Goal: Task Accomplishment & Management: Complete application form

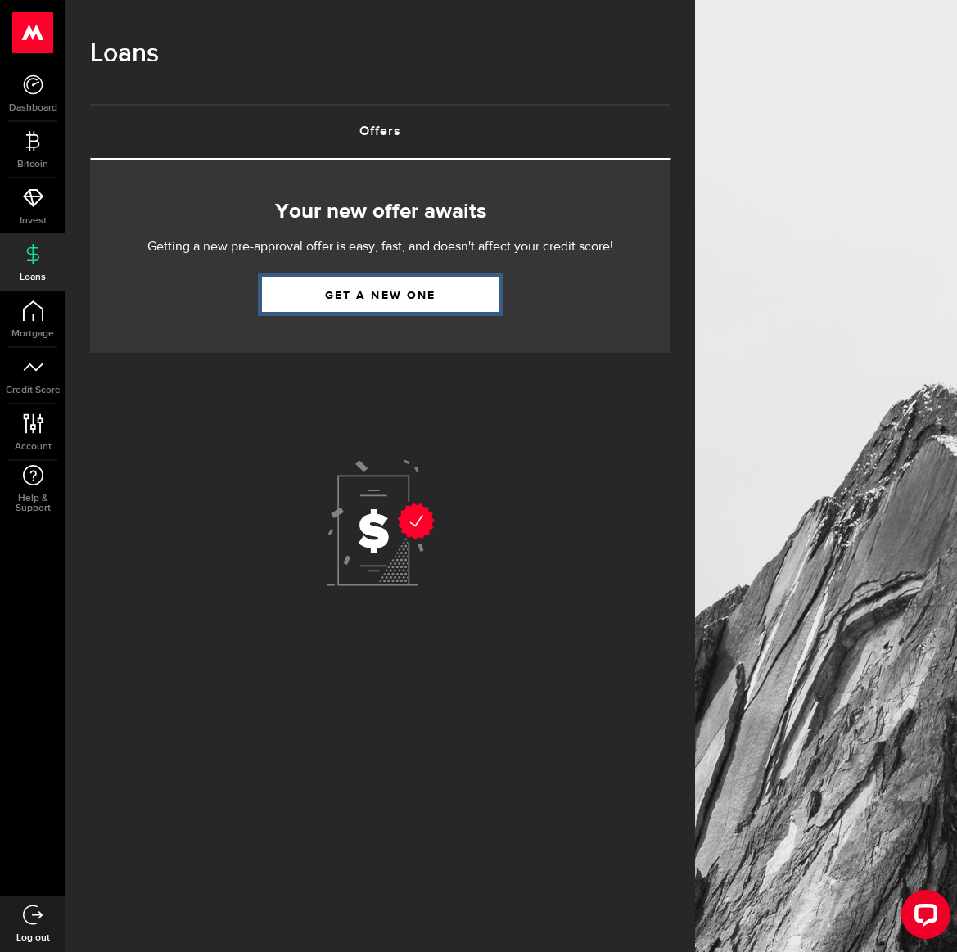
click at [360, 308] on link "Get a new one" at bounding box center [380, 295] width 237 height 34
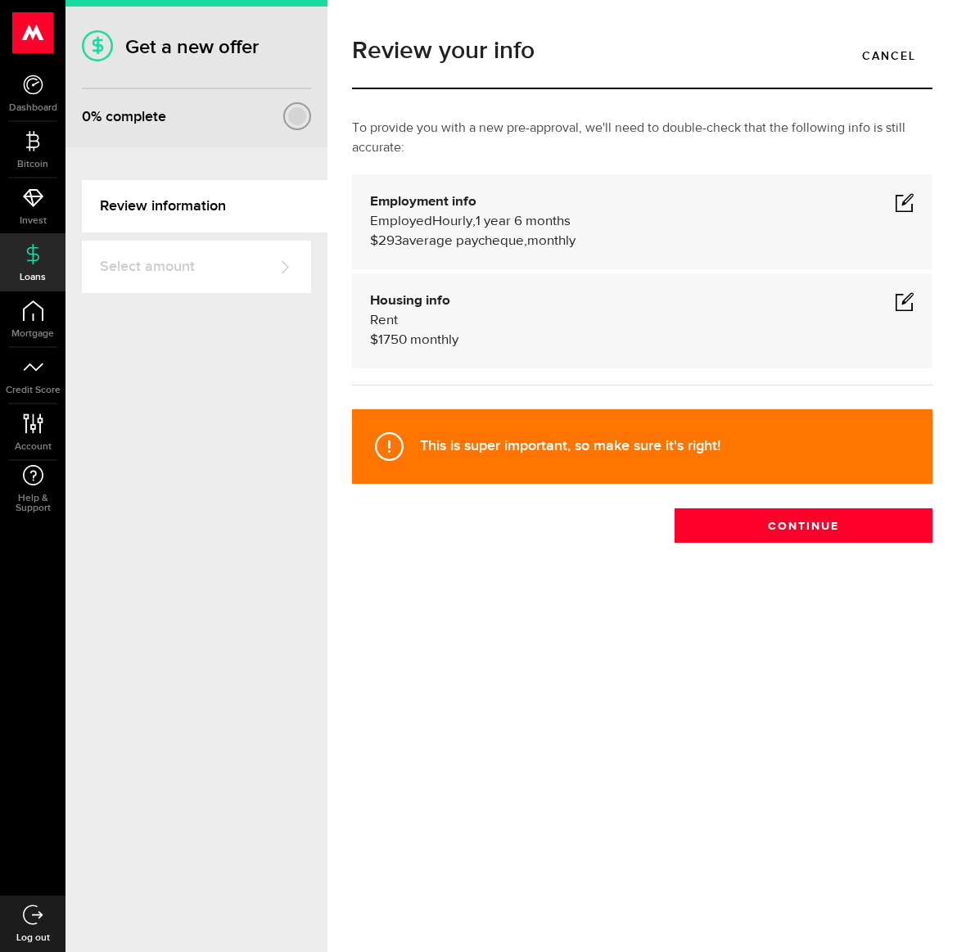
click at [902, 206] on span at bounding box center [905, 202] width 20 height 20
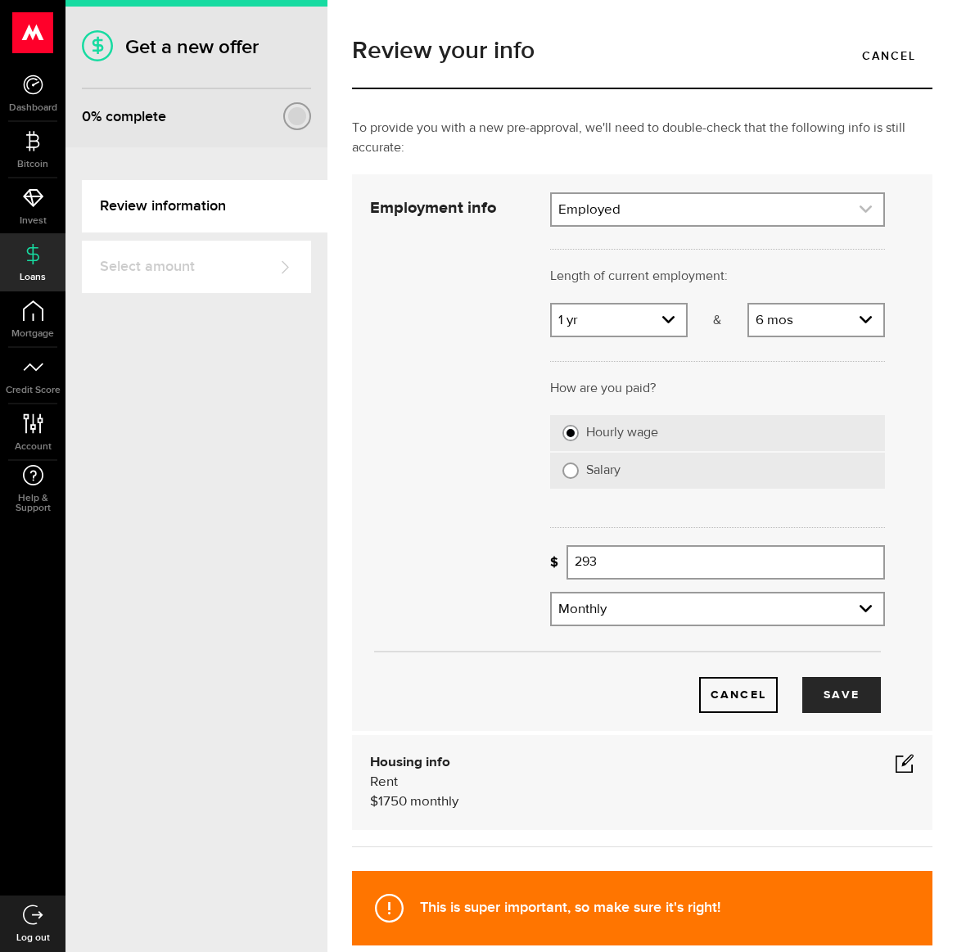
click at [608, 217] on link "expand select" at bounding box center [718, 209] width 332 height 31
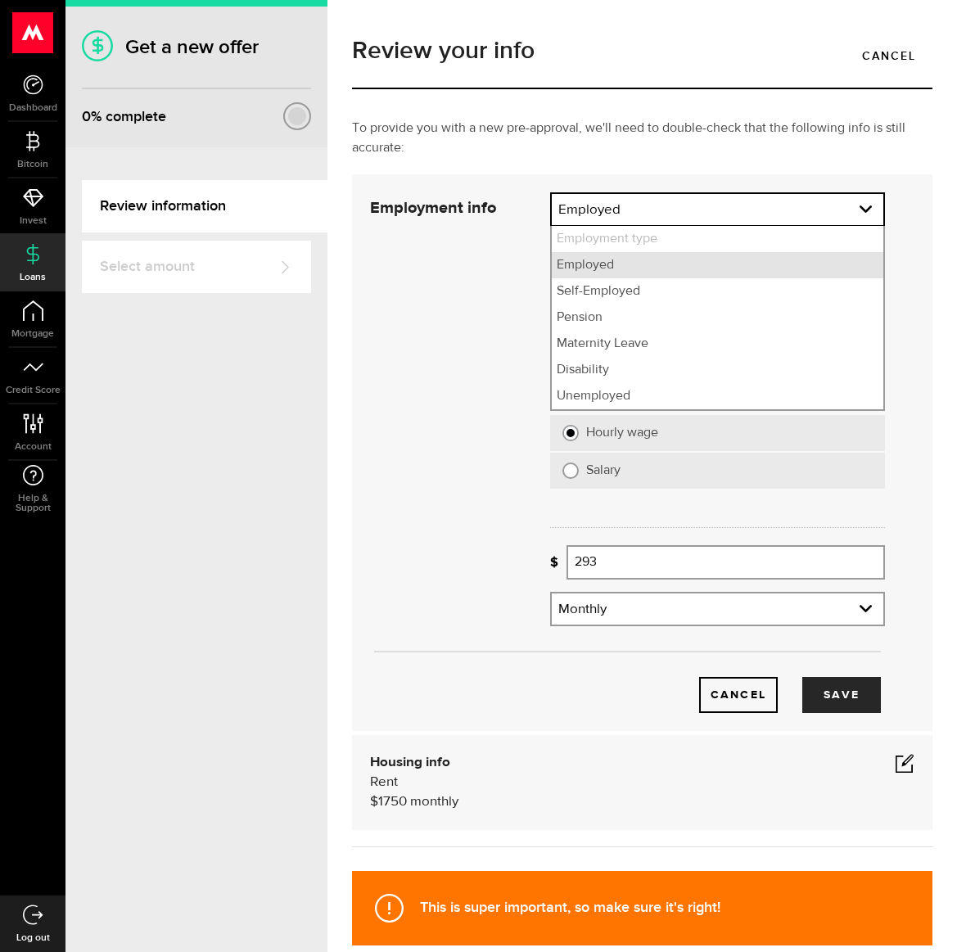
scroll to position [7, 0]
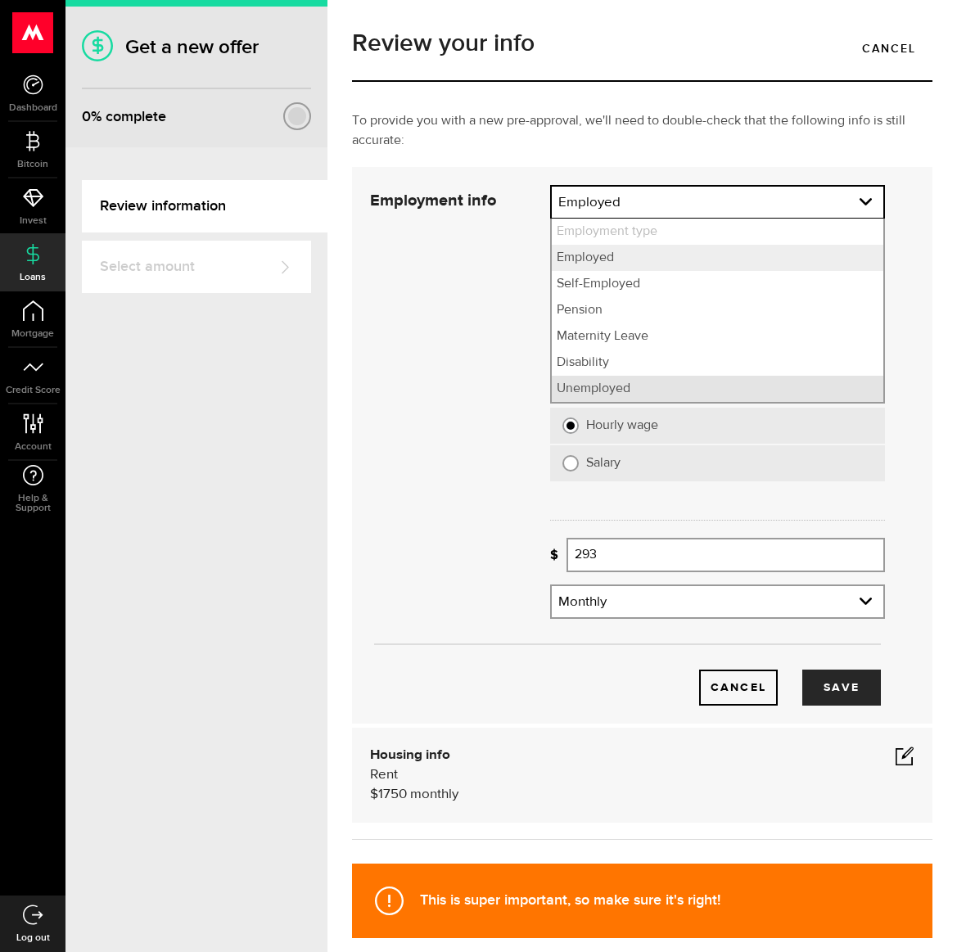
click at [625, 391] on li "Unemployed" at bounding box center [718, 389] width 332 height 26
select select "Unemployed"
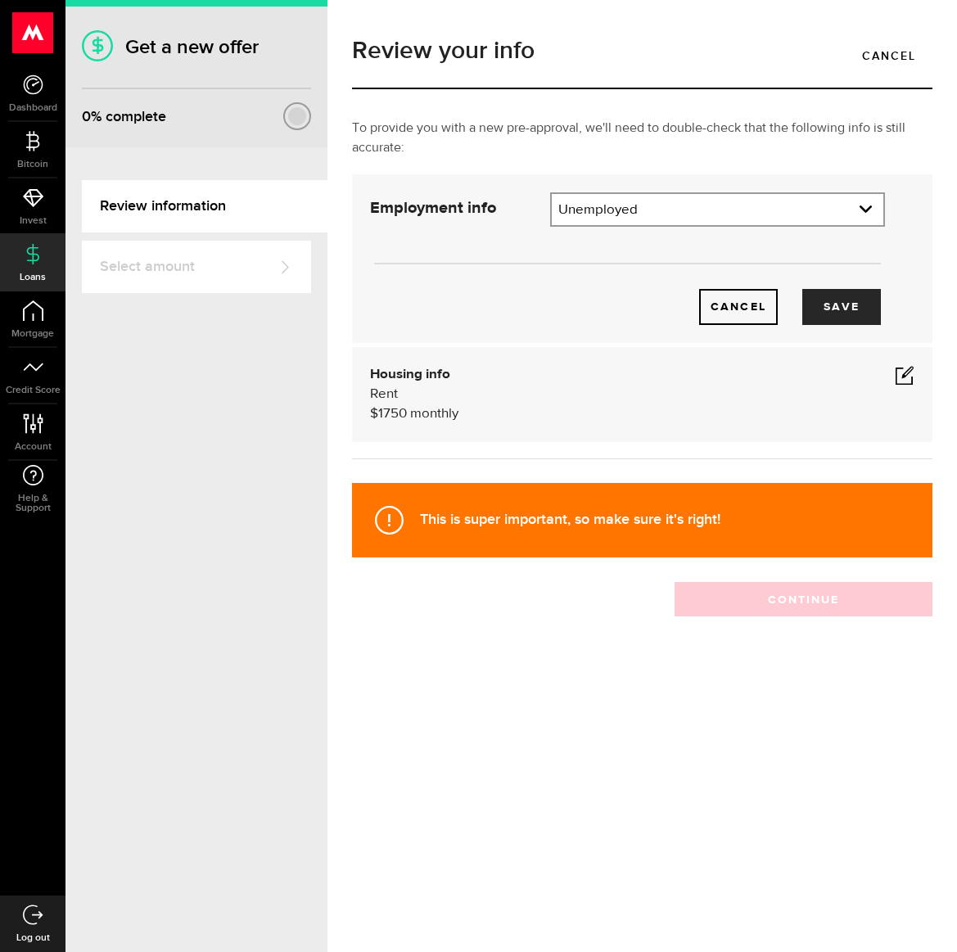
click at [906, 377] on span at bounding box center [905, 375] width 20 height 20
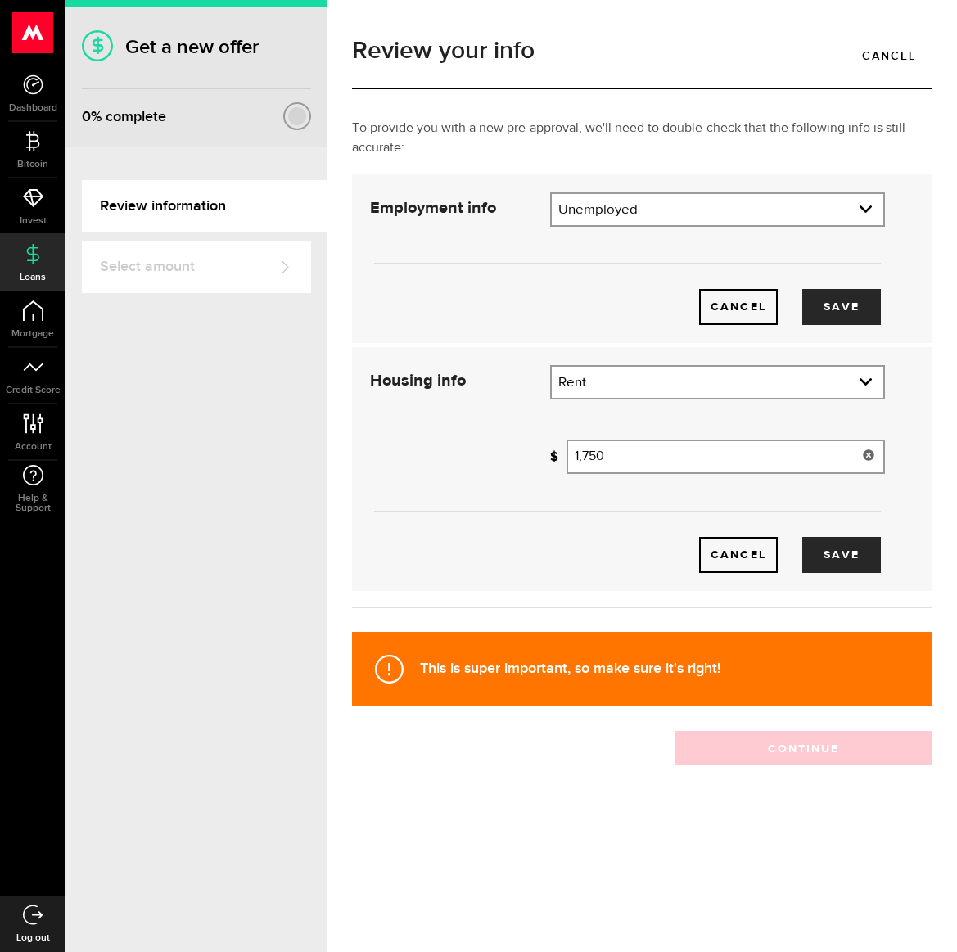
type input "1750"
drag, startPoint x: 611, startPoint y: 460, endPoint x: 573, endPoint y: 456, distance: 37.9
click at [573, 456] on input "1750" at bounding box center [726, 457] width 318 height 34
type input "450"
click at [868, 201] on link "expand select" at bounding box center [718, 209] width 332 height 31
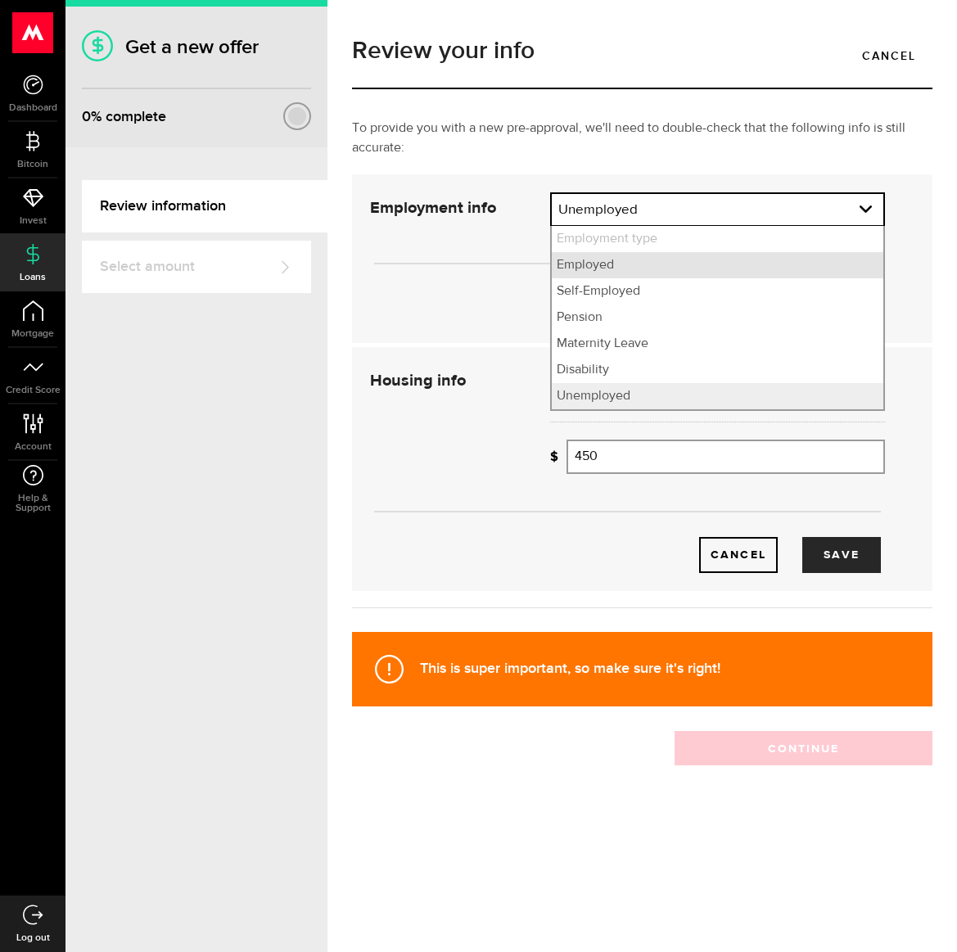
click at [617, 272] on li "Employed" at bounding box center [718, 265] width 332 height 26
select select "Employed"
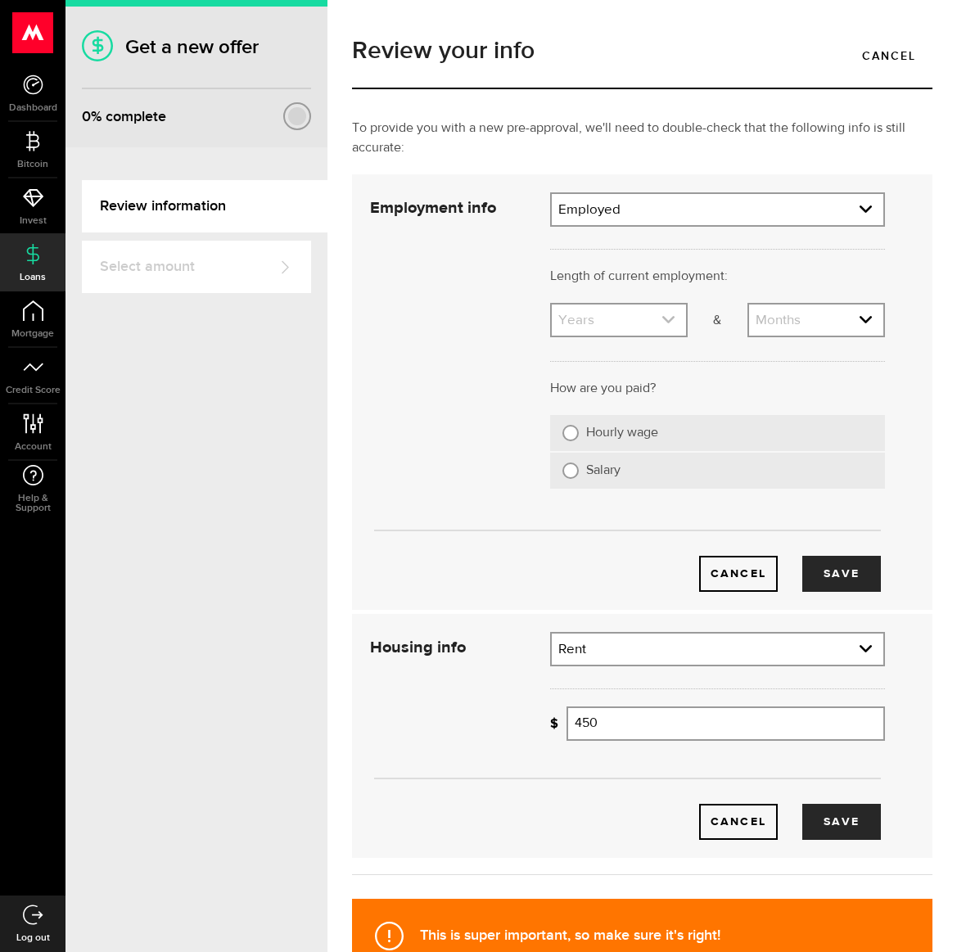
click at [671, 325] on icon "expand select" at bounding box center [669, 320] width 14 height 14
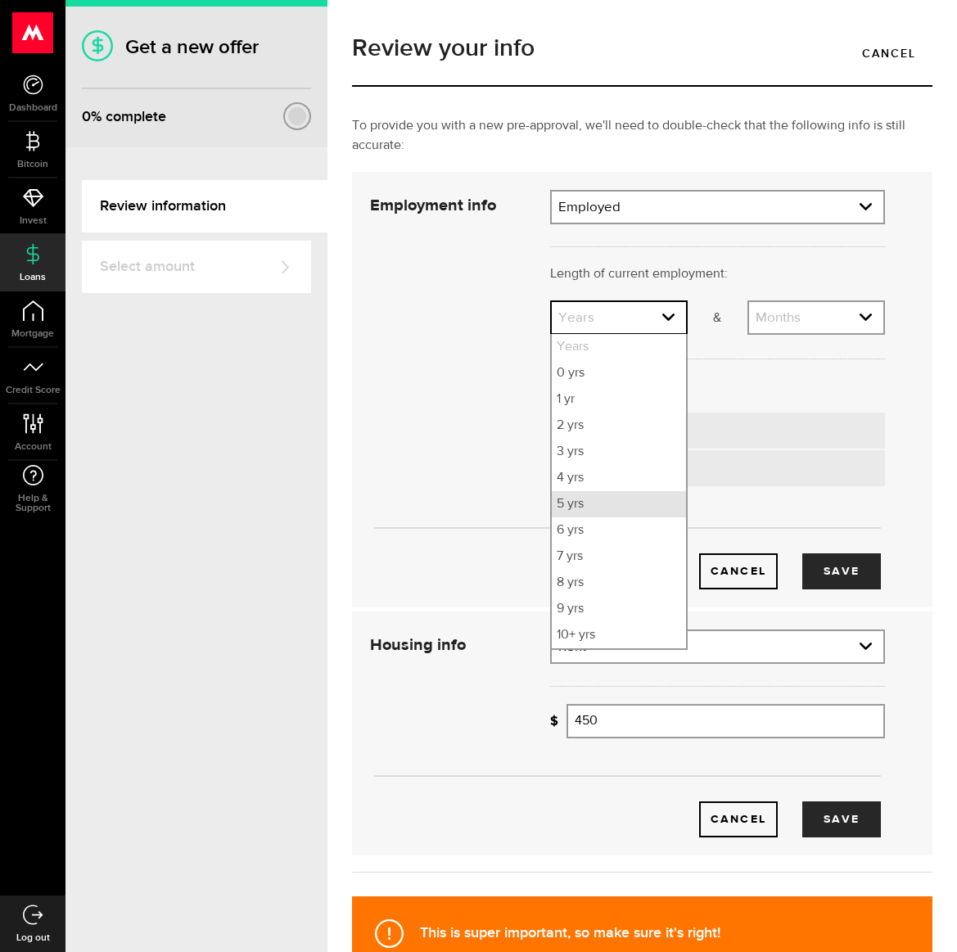
drag, startPoint x: 591, startPoint y: 508, endPoint x: 603, endPoint y: 503, distance: 12.8
click at [591, 508] on li "5 yrs" at bounding box center [619, 504] width 134 height 26
select select "5"
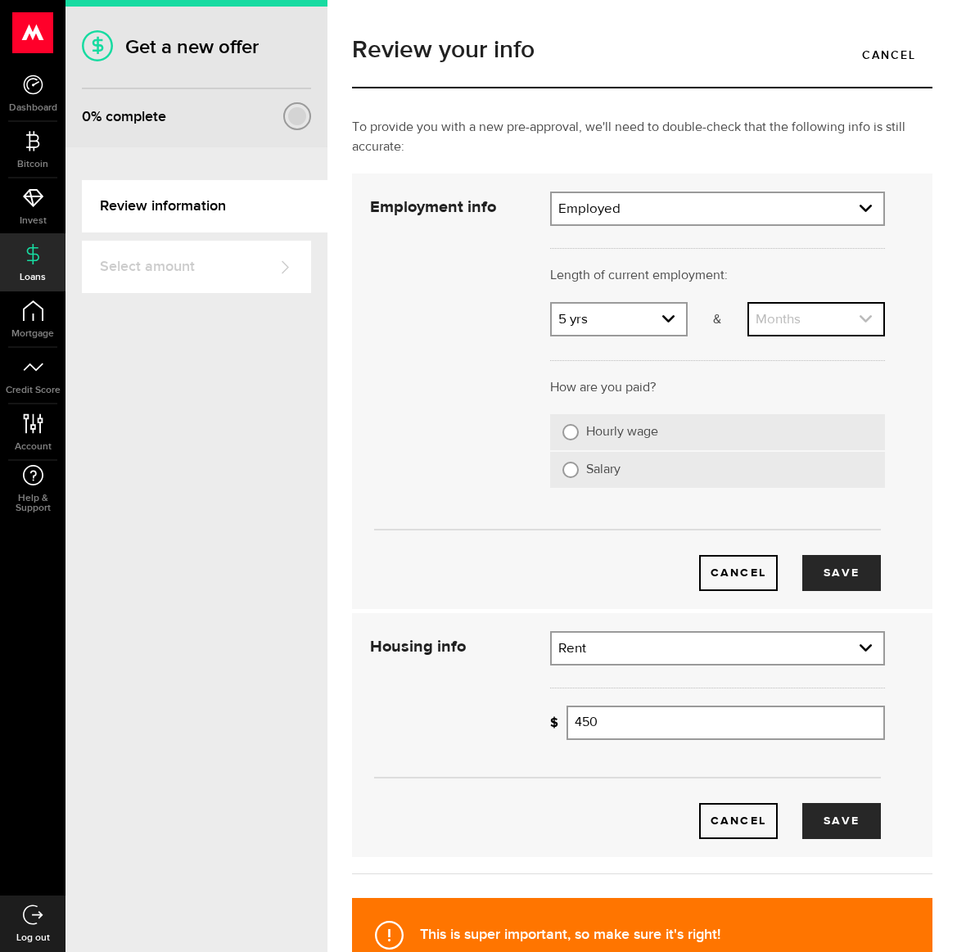
click at [793, 309] on link "expand select" at bounding box center [816, 319] width 134 height 31
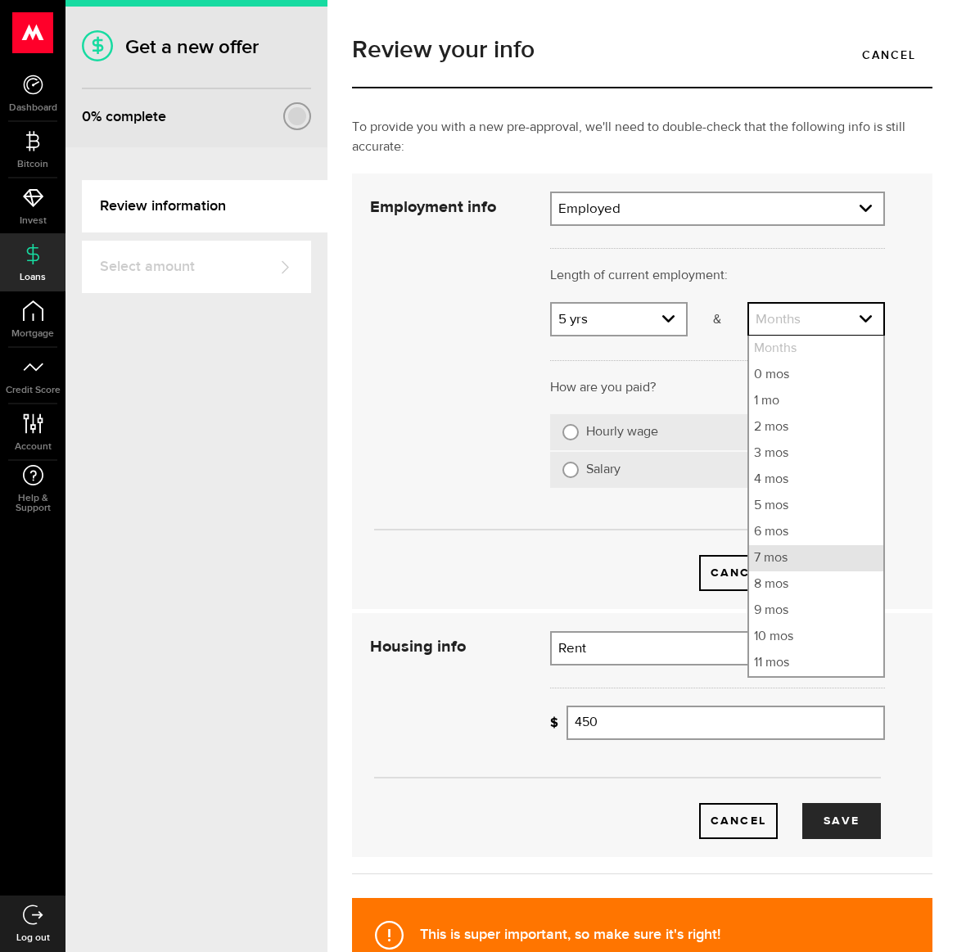
drag, startPoint x: 790, startPoint y: 553, endPoint x: 781, endPoint y: 536, distance: 19.4
click at [790, 553] on li "7 mos" at bounding box center [816, 558] width 134 height 26
select select "7"
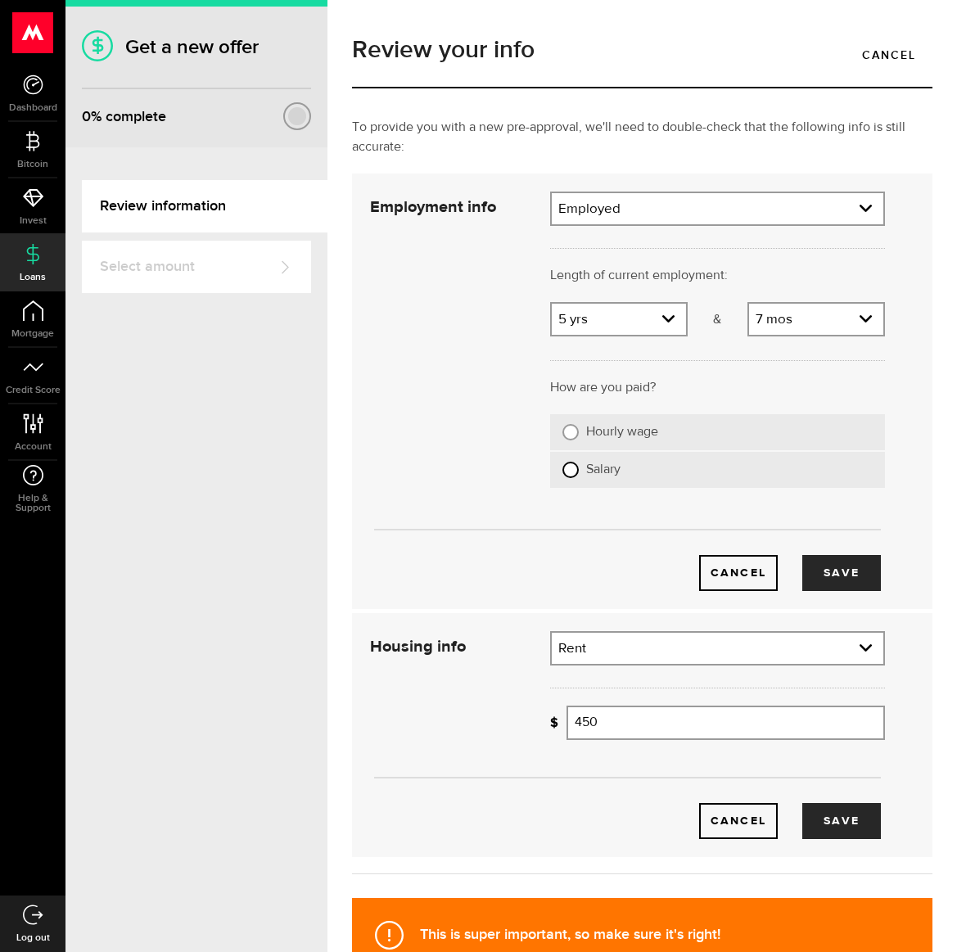
drag, startPoint x: 568, startPoint y: 472, endPoint x: 587, endPoint y: 474, distance: 18.9
click at [568, 472] on input "Salary" at bounding box center [570, 470] width 16 height 16
radio input "true"
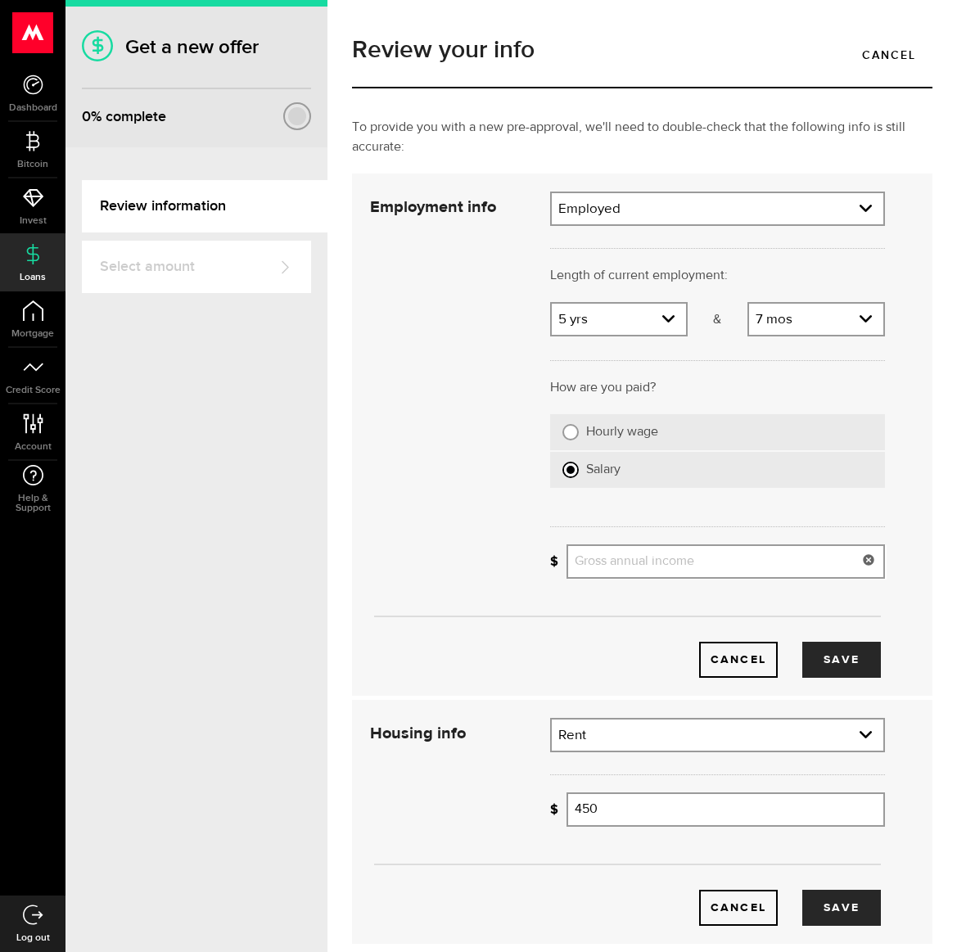
click at [663, 564] on input "Gross annual income" at bounding box center [726, 561] width 318 height 34
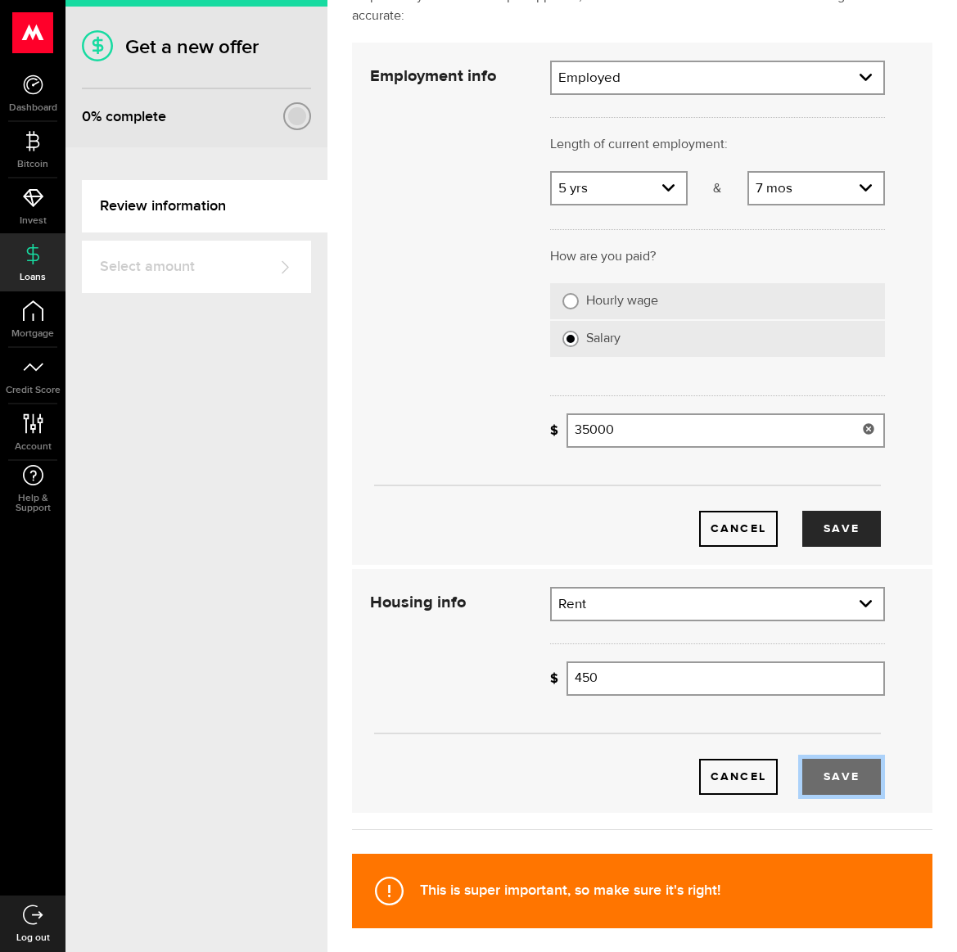
type input "35,000"
click at [855, 786] on button "Save" at bounding box center [841, 777] width 79 height 36
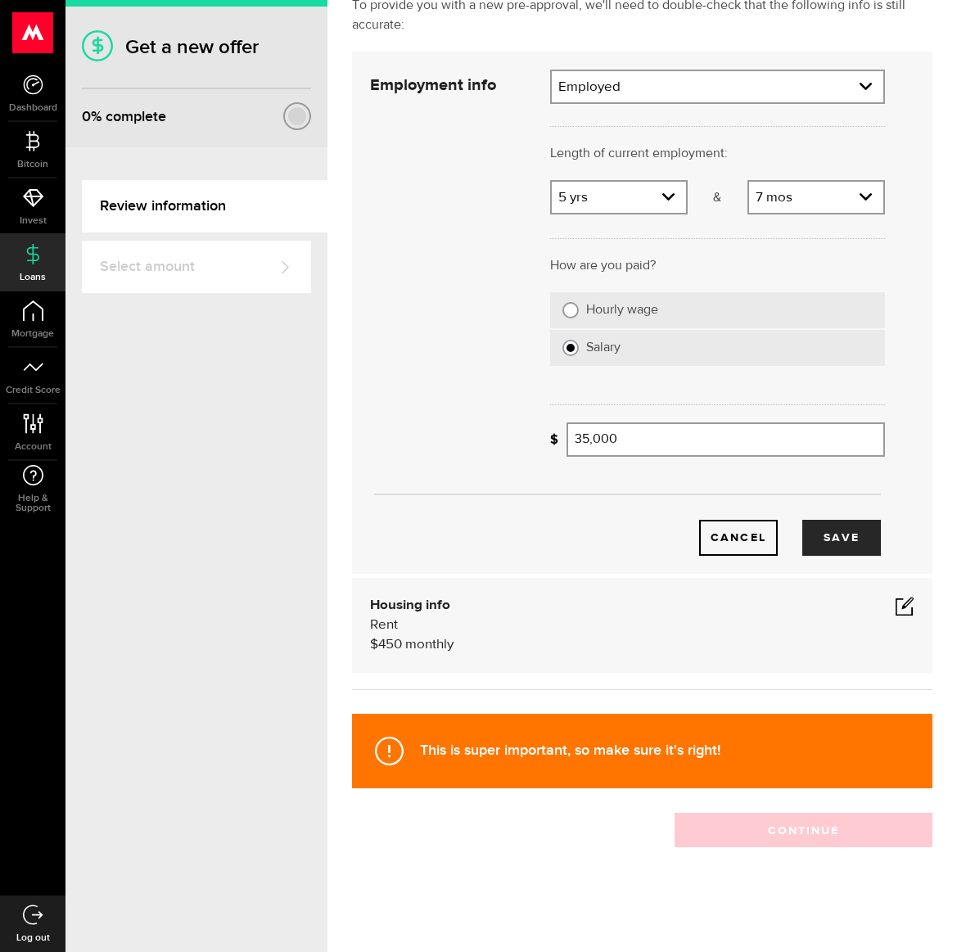
scroll to position [123, 0]
click at [856, 544] on button "Save" at bounding box center [841, 538] width 79 height 36
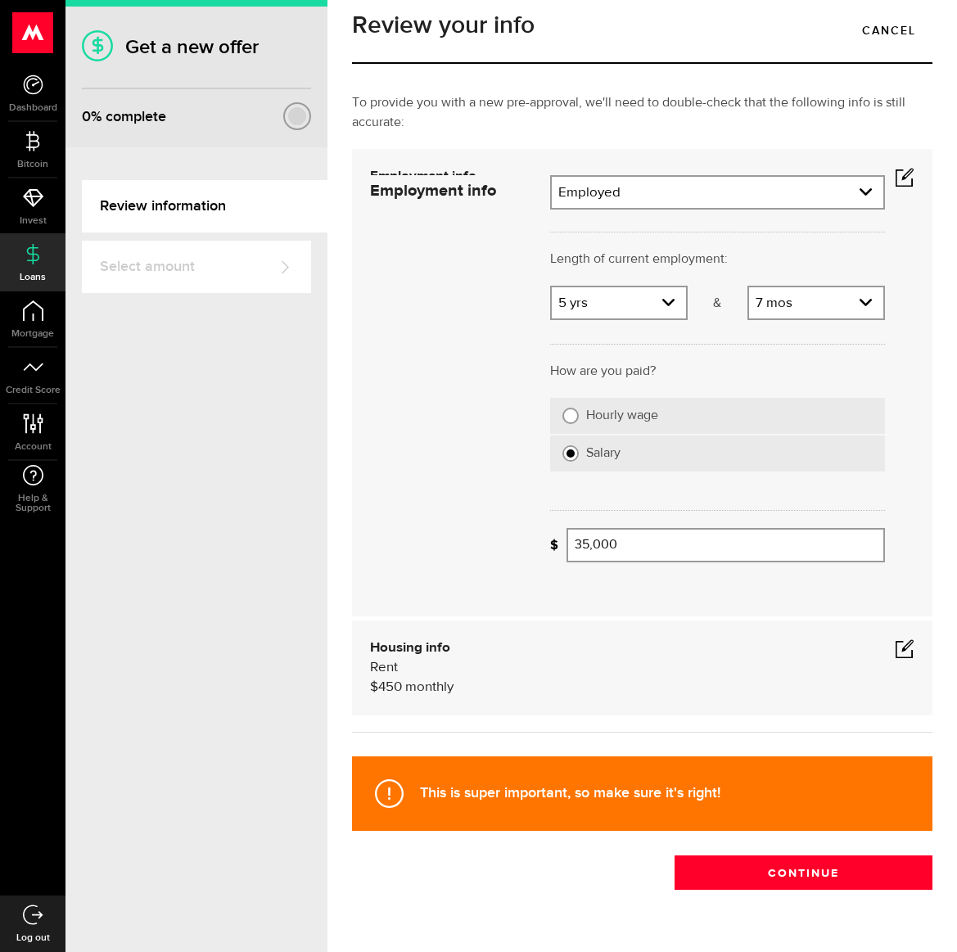
scroll to position [0, 0]
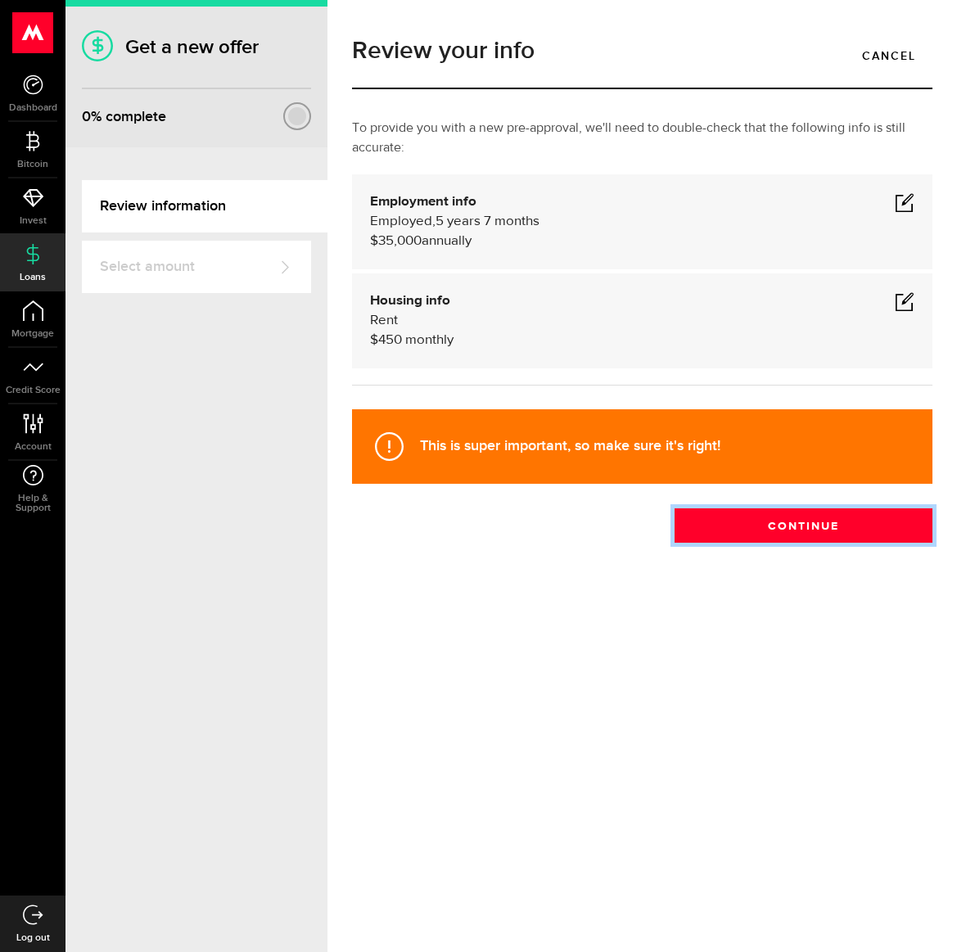
click at [809, 529] on button "Continue" at bounding box center [804, 525] width 258 height 34
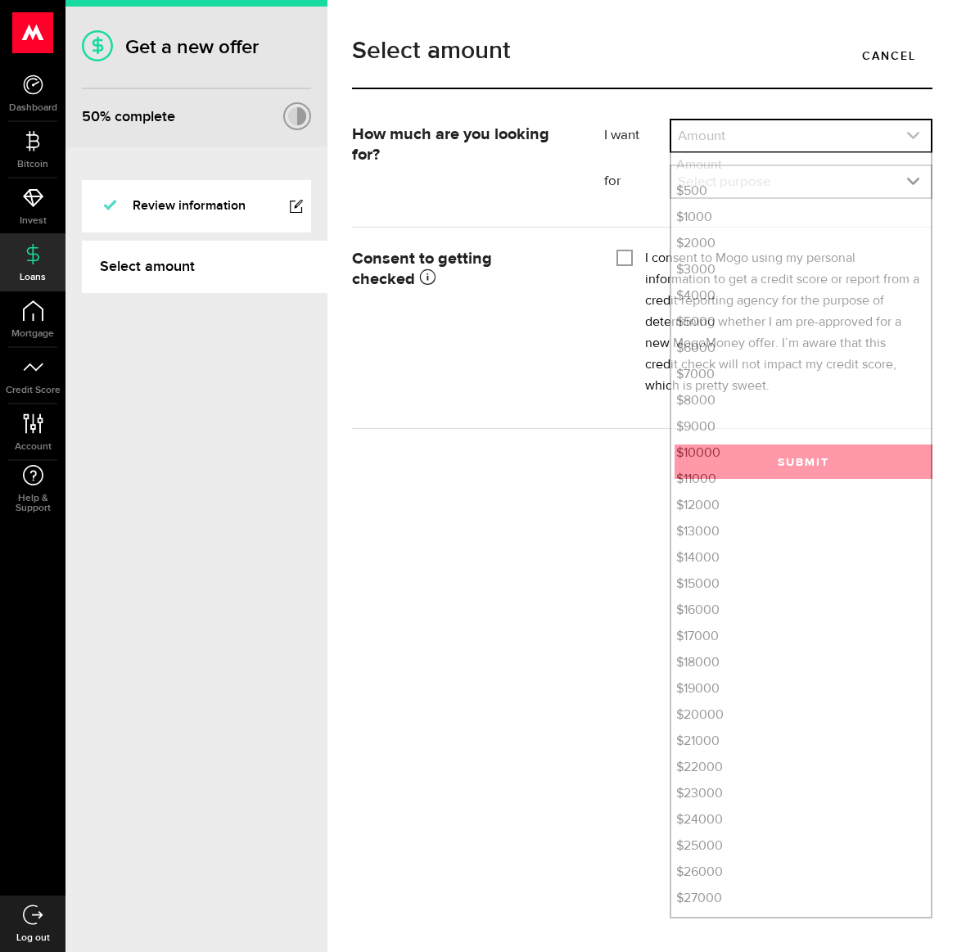
click at [722, 135] on link "expand select" at bounding box center [801, 135] width 260 height 31
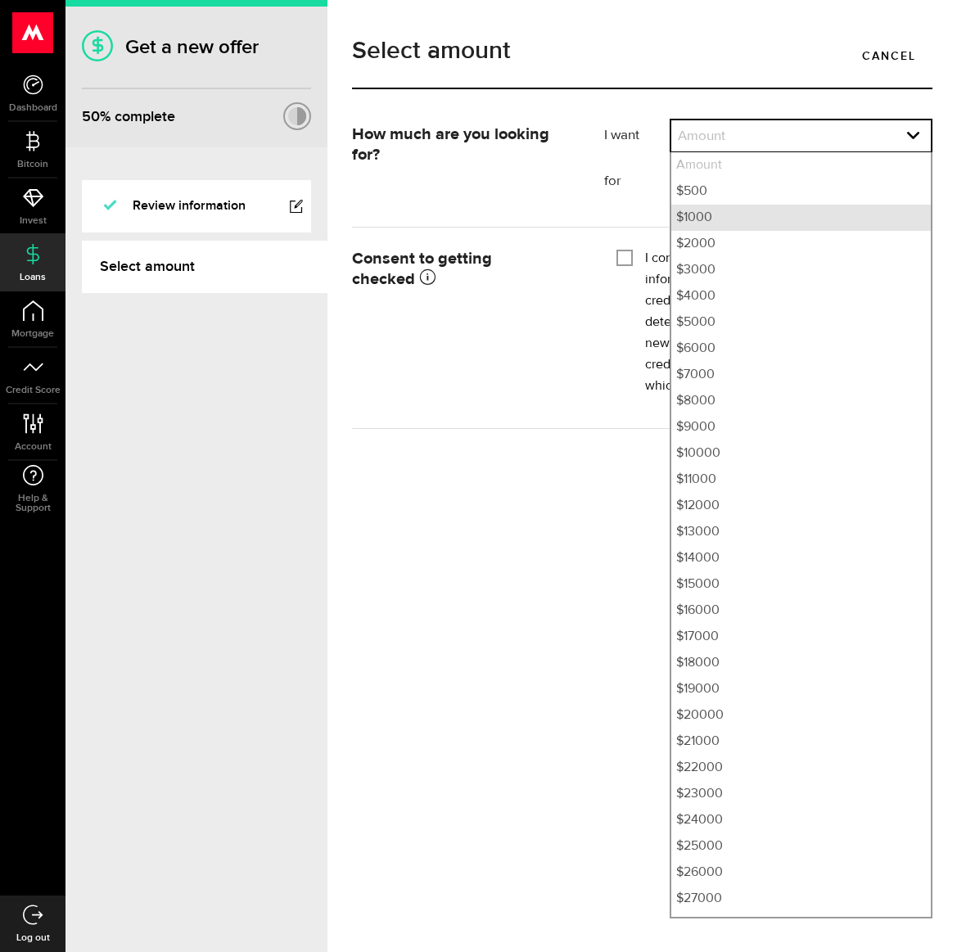
click at [700, 217] on li "$1000" at bounding box center [801, 218] width 260 height 26
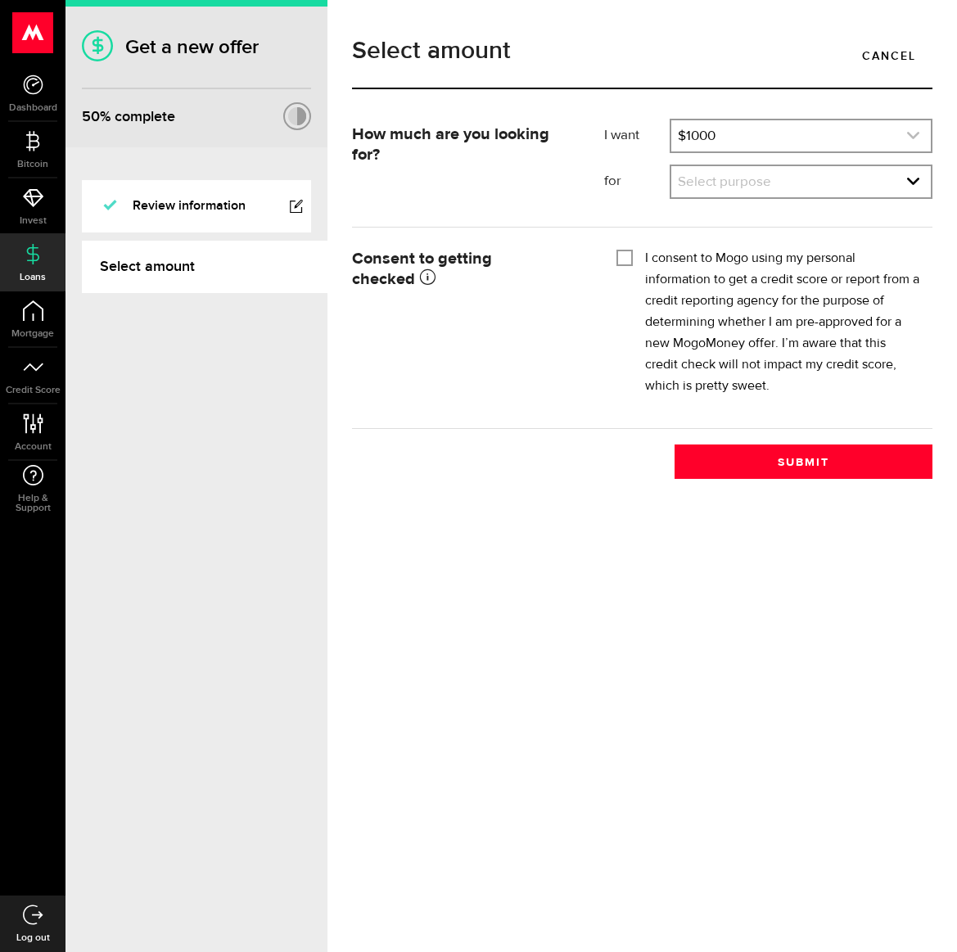
click at [914, 133] on icon "expand select" at bounding box center [913, 136] width 14 height 14
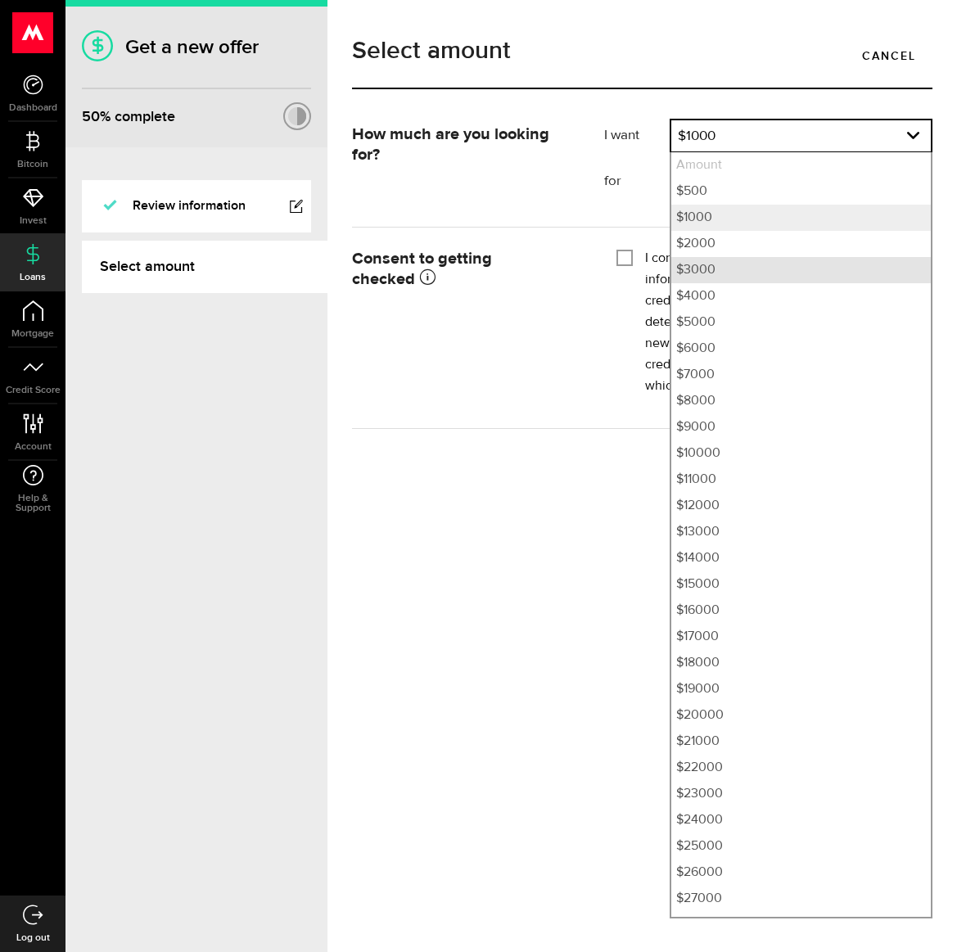
click at [708, 265] on li "$3000" at bounding box center [801, 270] width 260 height 26
select select "3000"
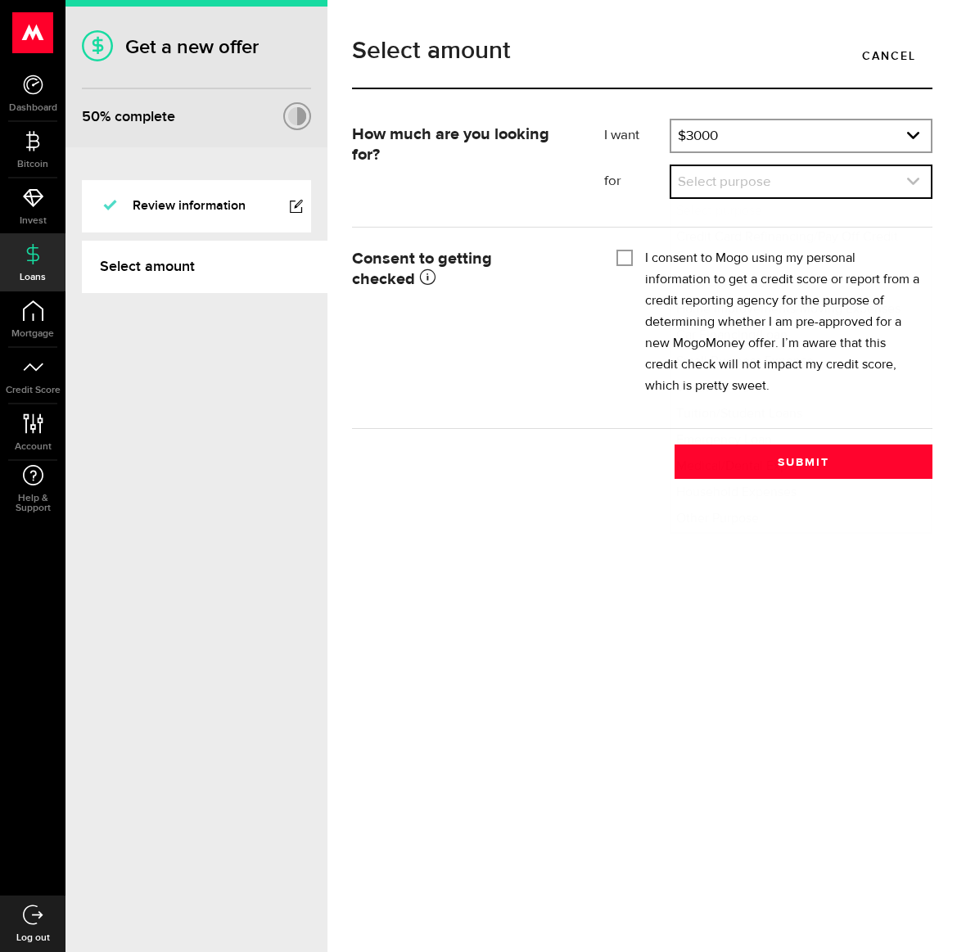
click at [741, 189] on link "expand select" at bounding box center [801, 181] width 260 height 31
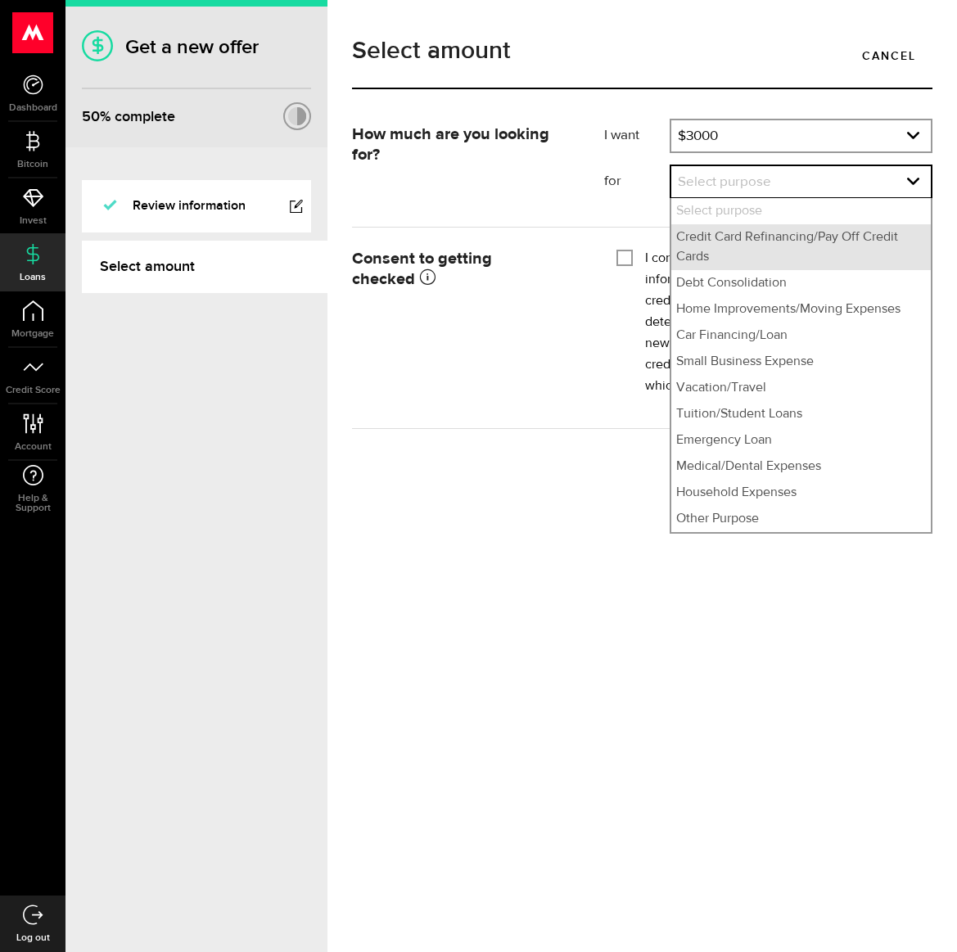
click at [709, 242] on li "Credit Card Refinancing/Pay Off Credit Cards" at bounding box center [801, 247] width 260 height 46
select select "Credit Card Refinancing/Pay Off Credit Cards"
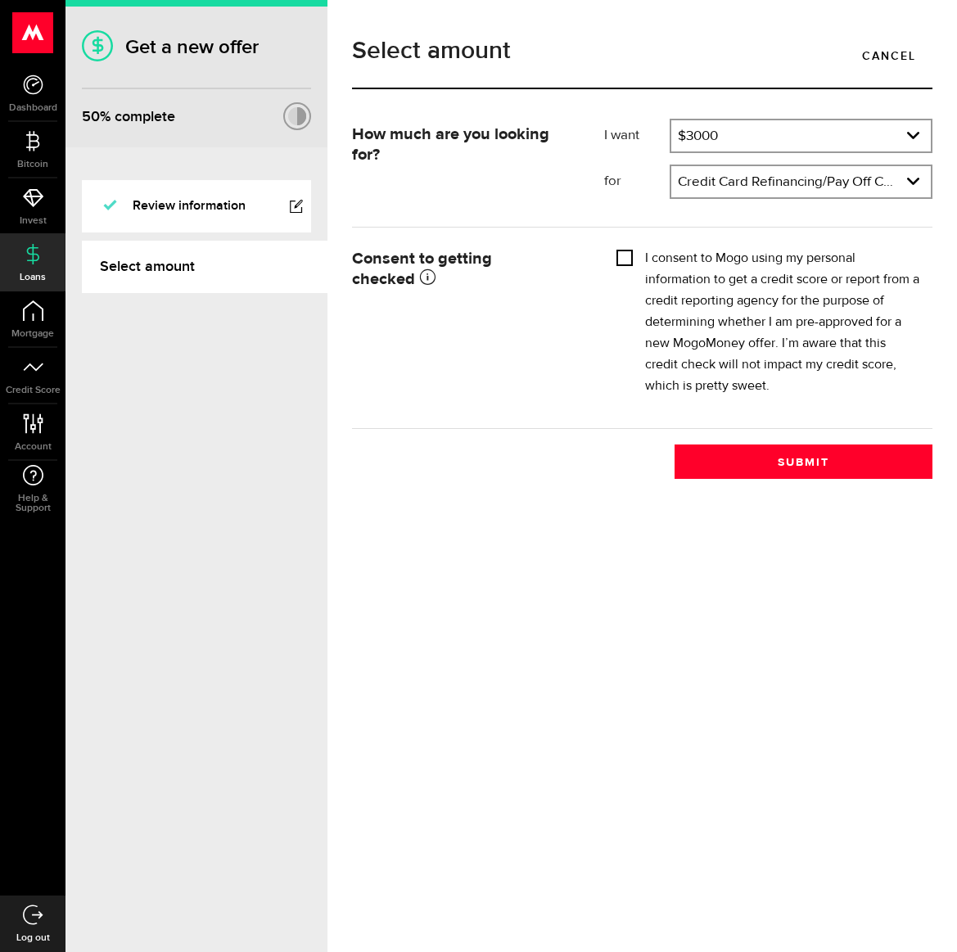
click at [623, 253] on input "I consent to Mogo using my personal information to get a credit score or report…" at bounding box center [625, 256] width 16 height 16
checkbox input "true"
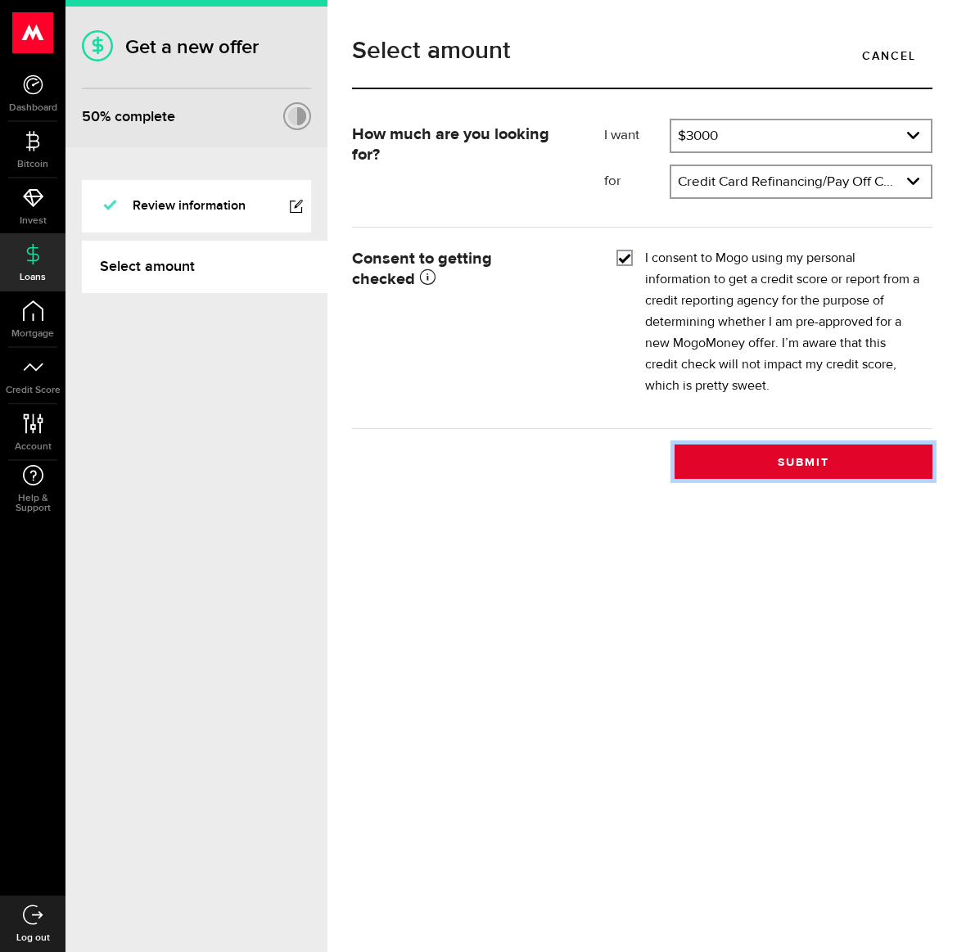
click at [797, 458] on button "Submit" at bounding box center [804, 462] width 258 height 34
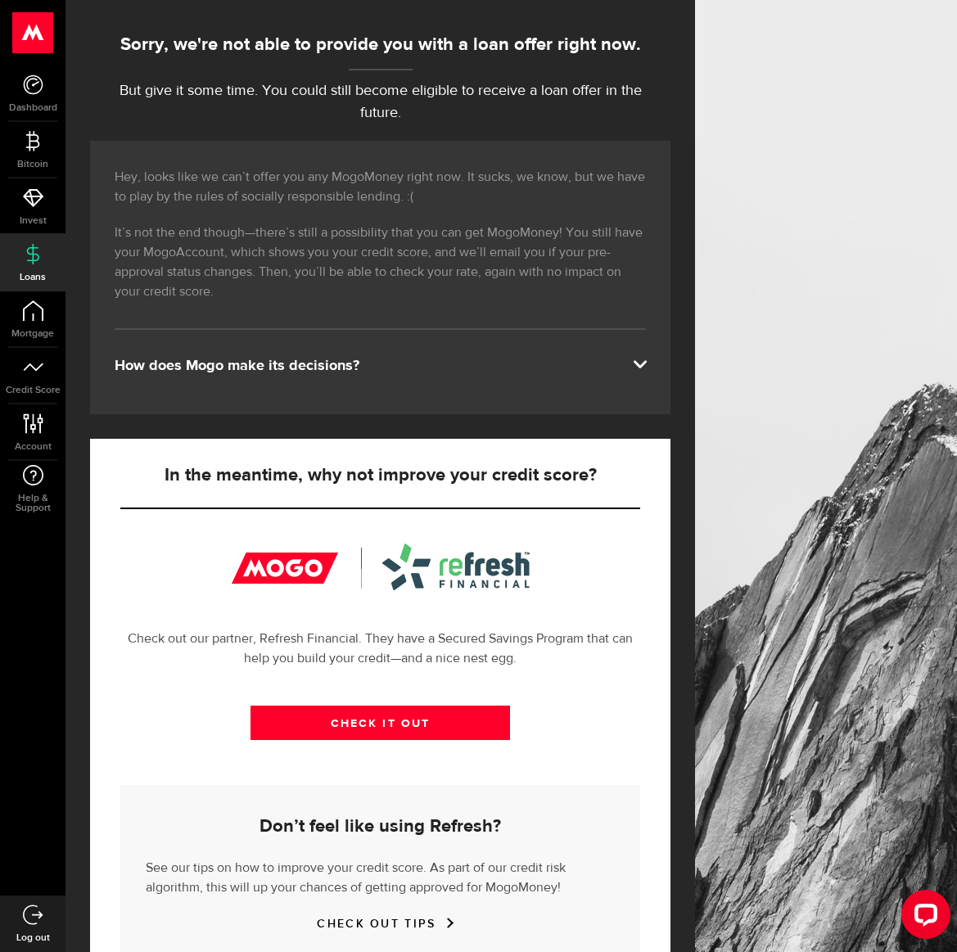
scroll to position [224, 0]
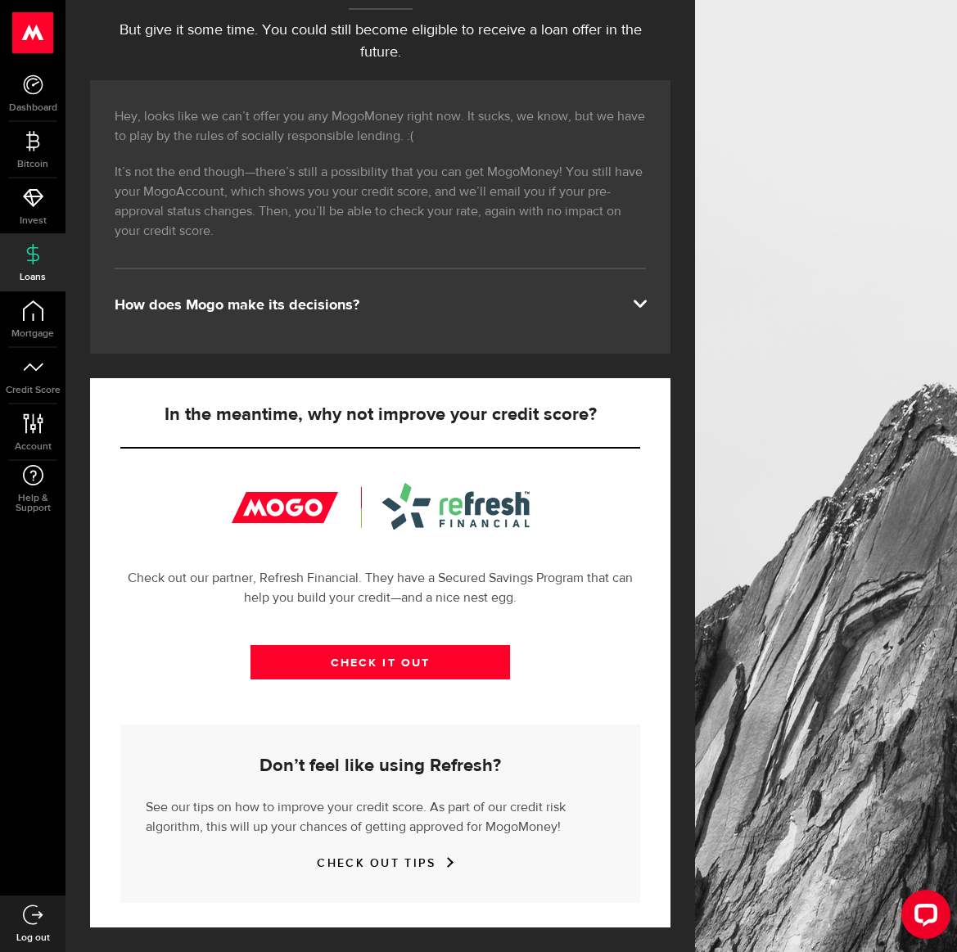
click at [34, 255] on icon at bounding box center [33, 254] width 20 height 20
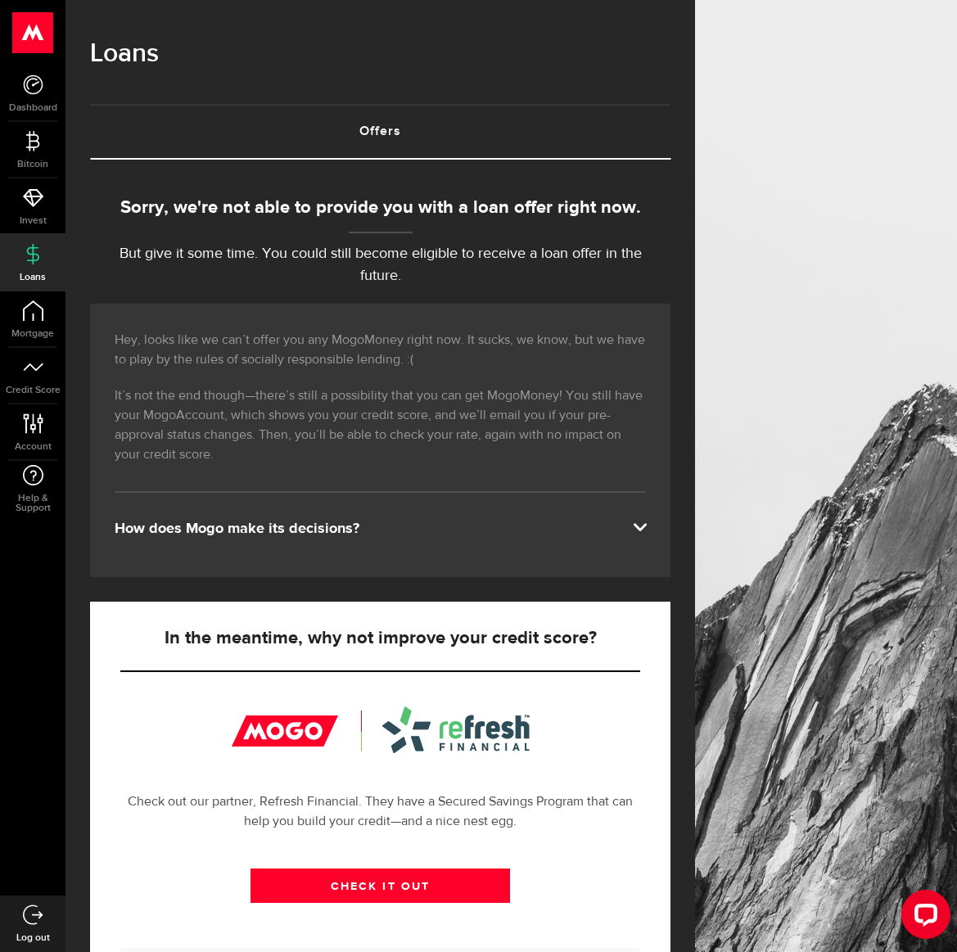
click at [34, 910] on icon at bounding box center [33, 915] width 20 height 20
